Goal: Information Seeking & Learning: Learn about a topic

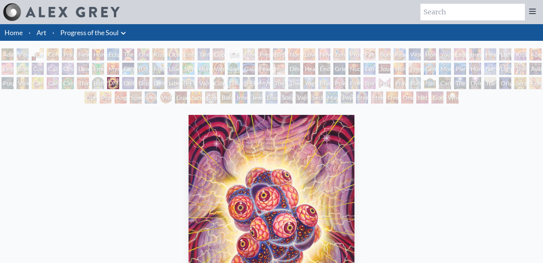
click at [89, 65] on div "Love is a Cosmic Force" at bounding box center [83, 69] width 12 height 12
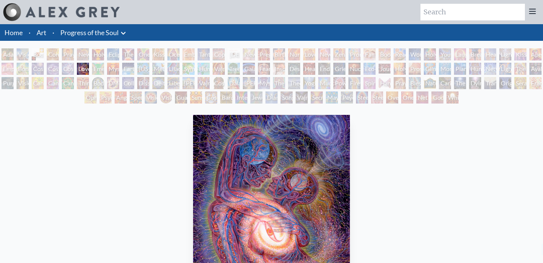
click at [175, 98] on div "Guardian of Infinite Vision" at bounding box center [181, 97] width 12 height 12
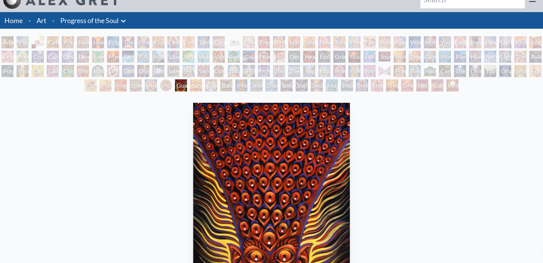
scroll to position [6, 0]
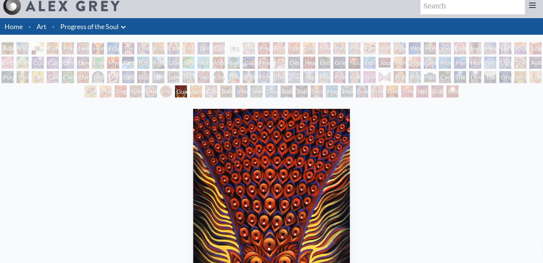
click at [264, 76] on div "Mystic Eye" at bounding box center [264, 77] width 12 height 12
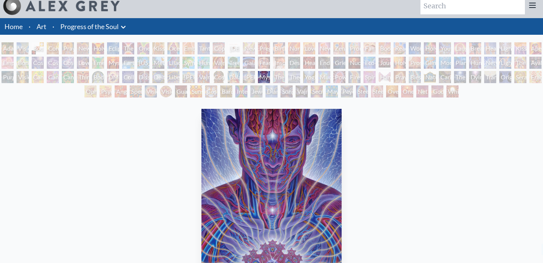
click at [265, 87] on div "[PERSON_NAME] & Eve Visionary Origin of Language Body, Mind, Spirit Contemplati…" at bounding box center [271, 70] width 543 height 57
click at [273, 91] on div "Diamond Being" at bounding box center [272, 91] width 12 height 12
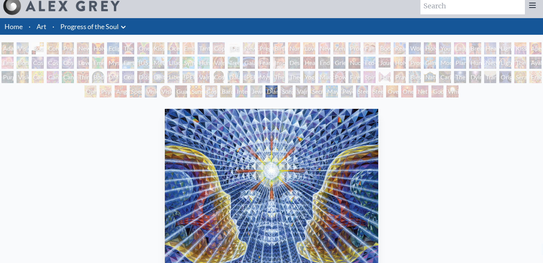
click at [338, 90] on div "Mayan Being" at bounding box center [332, 91] width 12 height 12
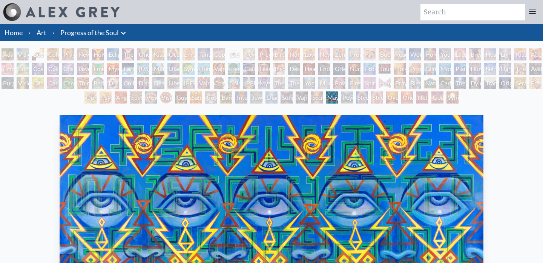
click at [376, 71] on div "Eco-Atlas" at bounding box center [370, 69] width 12 height 12
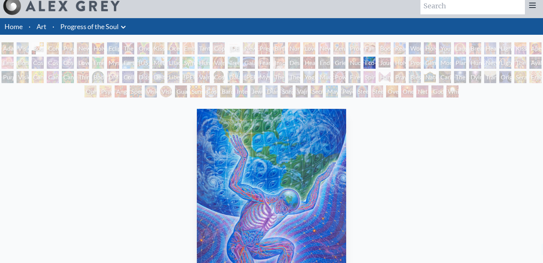
scroll to position [0, 0]
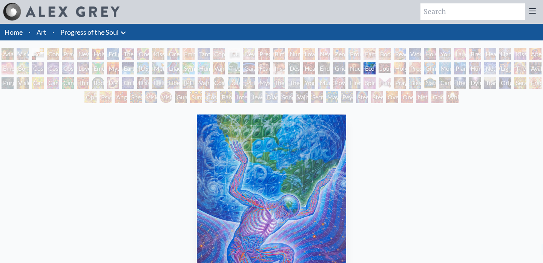
click at [466, 68] on div "Planetary Prayers" at bounding box center [460, 68] width 12 height 12
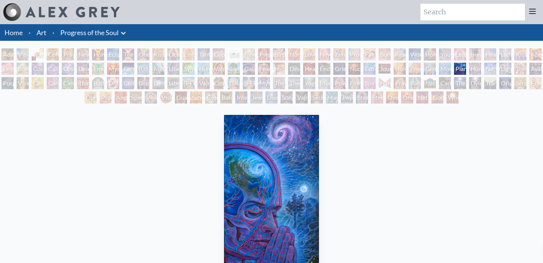
click at [36, 54] on div "Body, Mind, Spirit" at bounding box center [38, 54] width 12 height 12
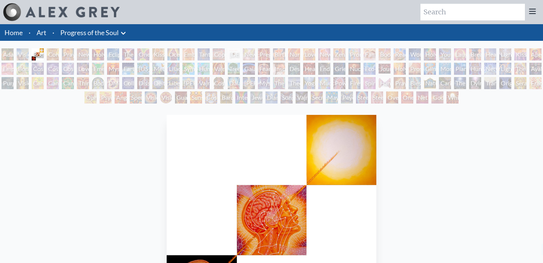
click at [17, 64] on div "Bond" at bounding box center [23, 69] width 12 height 12
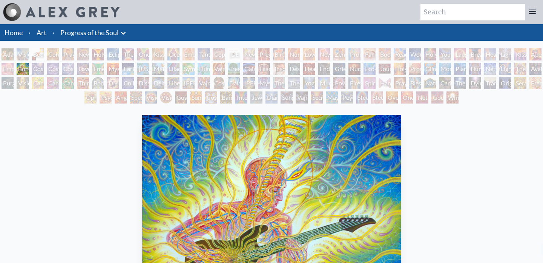
click at [44, 63] on div "Cosmic Creativity" at bounding box center [38, 69] width 12 height 12
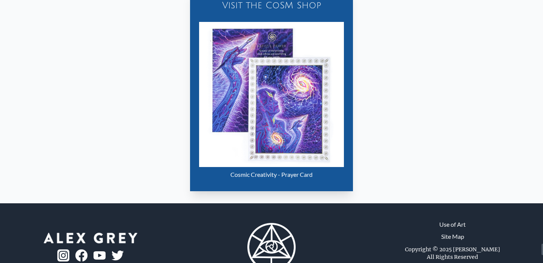
scroll to position [394, 0]
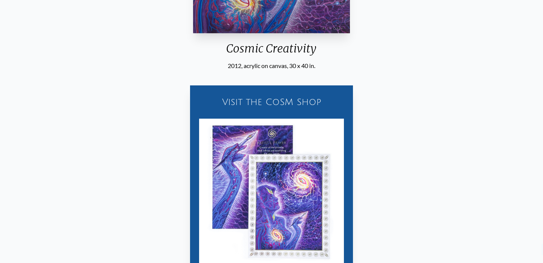
scroll to position [291, 0]
